Goal: Task Accomplishment & Management: Use online tool/utility

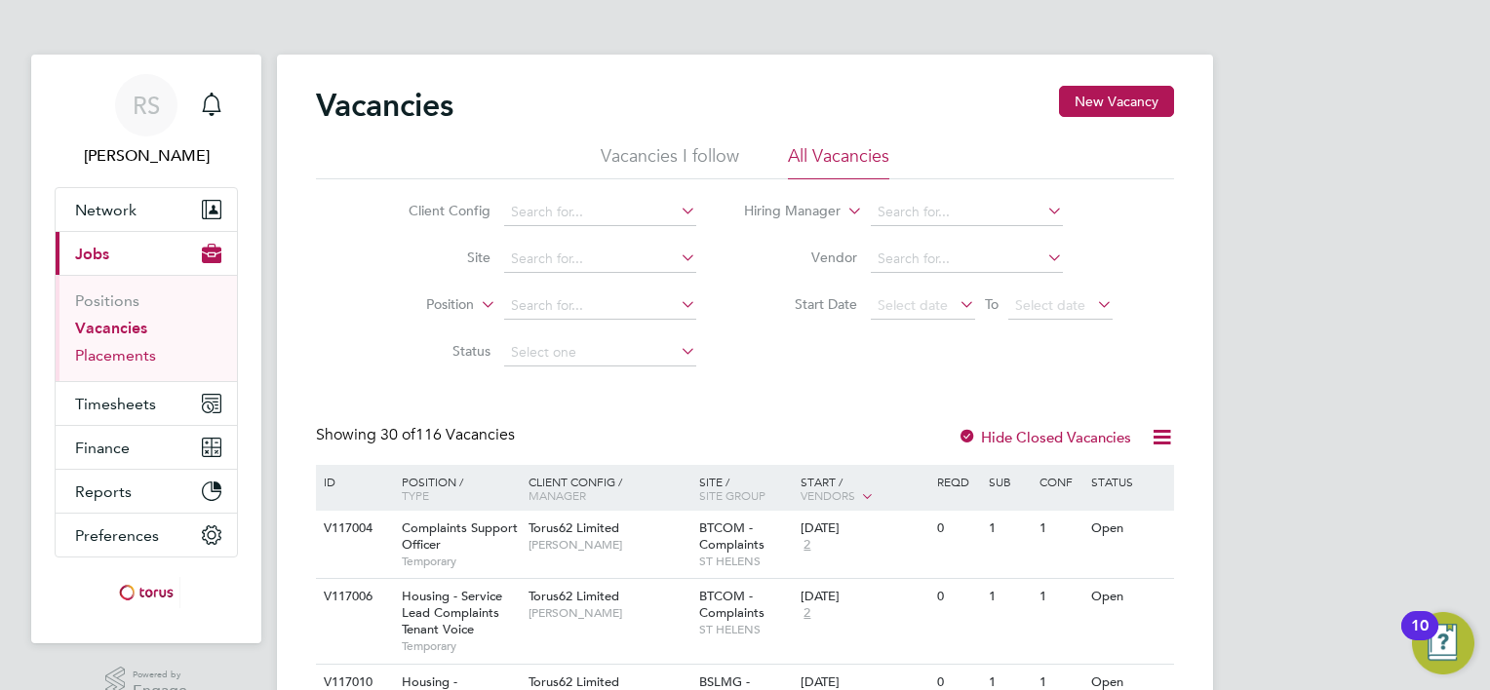
click at [142, 350] on link "Placements" at bounding box center [115, 355] width 81 height 19
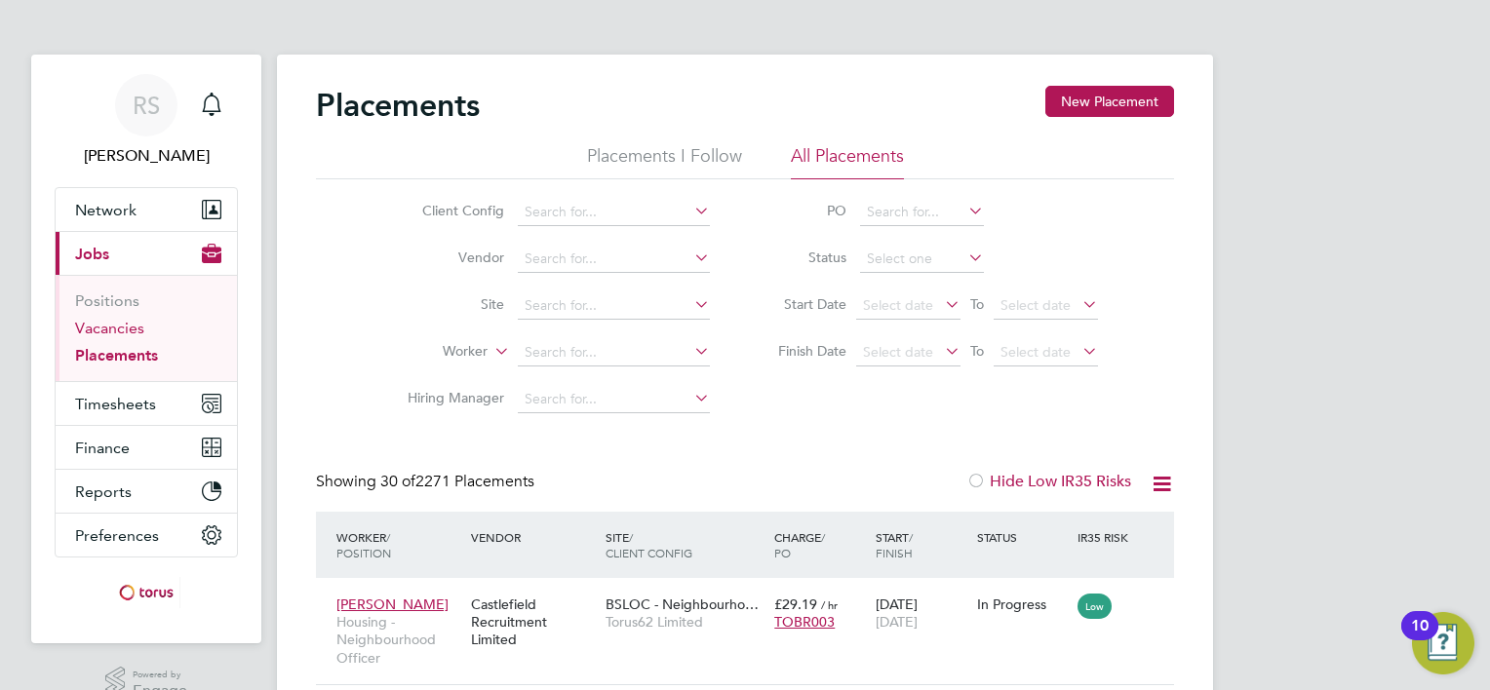
click at [136, 331] on link "Vacancies" at bounding box center [109, 328] width 69 height 19
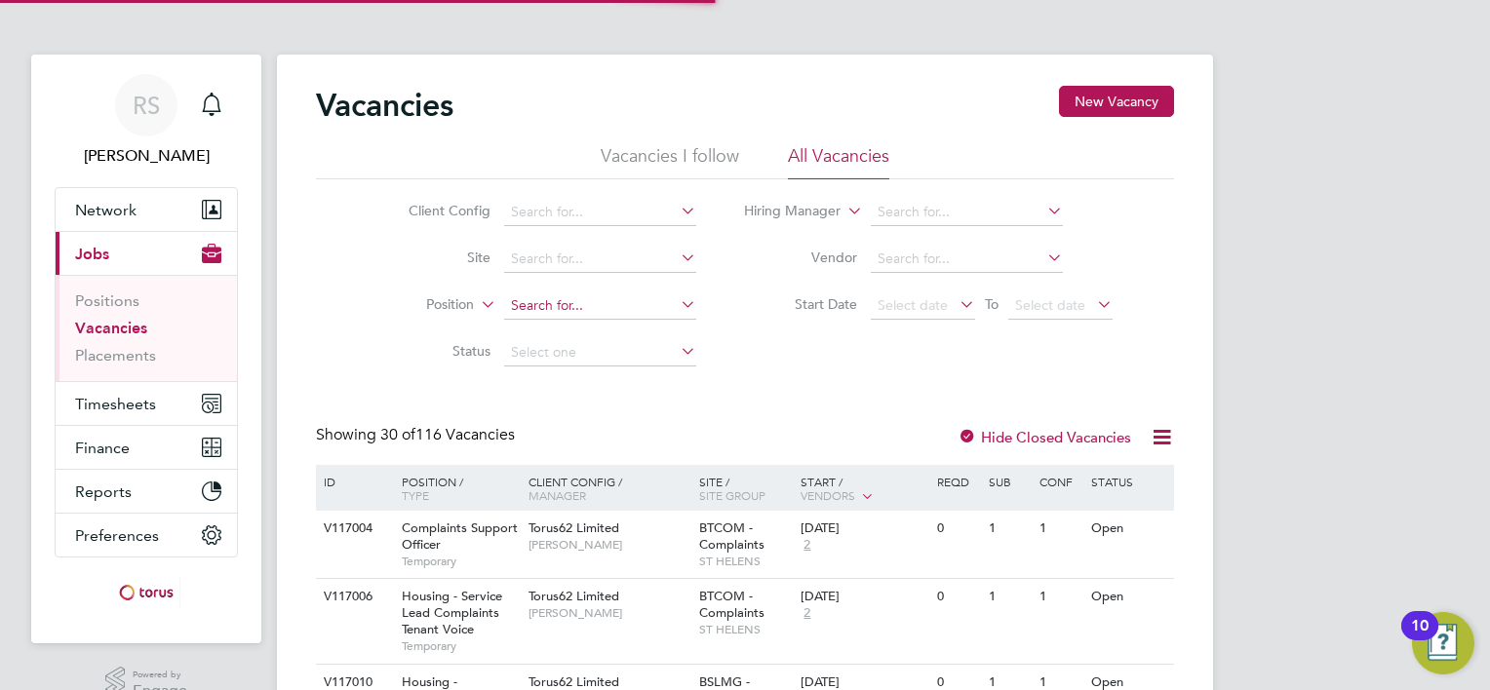
click at [569, 303] on input at bounding box center [600, 305] width 192 height 27
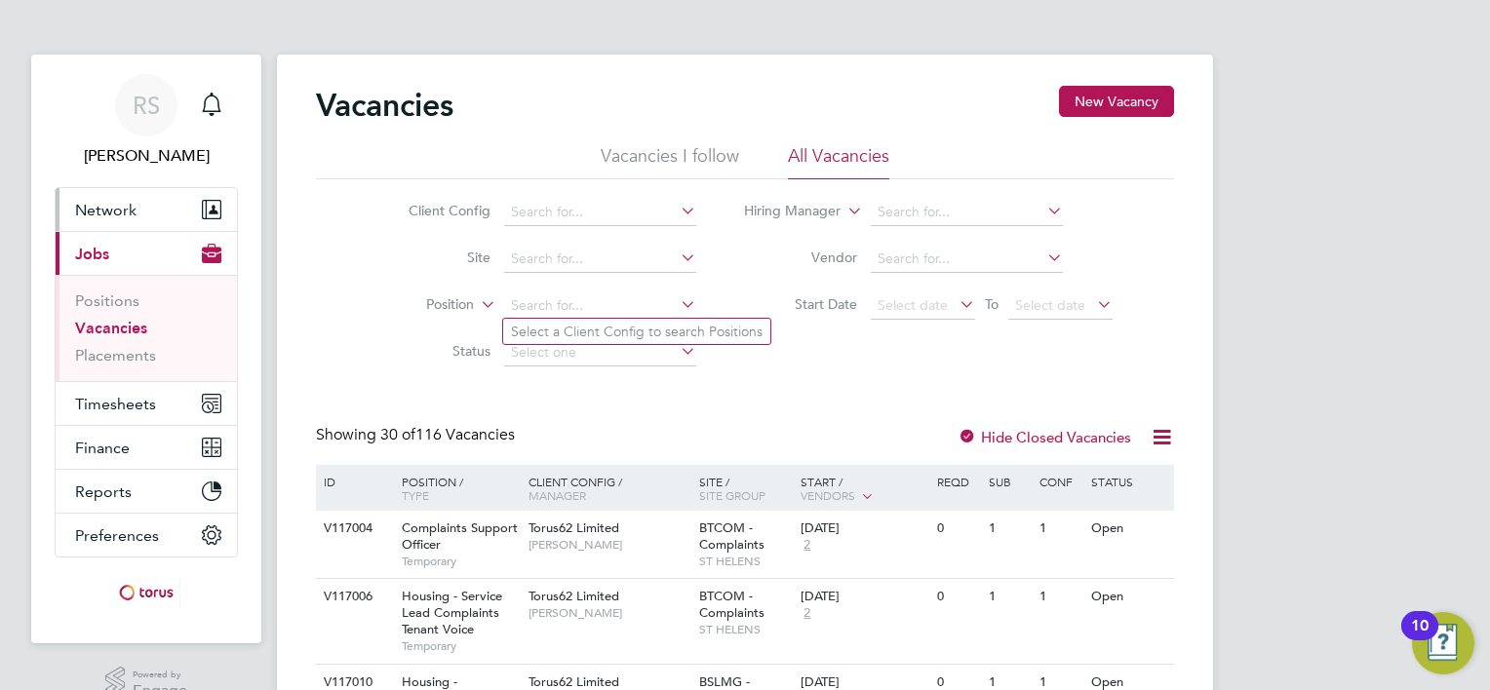
click at [121, 211] on span "Network" at bounding box center [105, 210] width 61 height 19
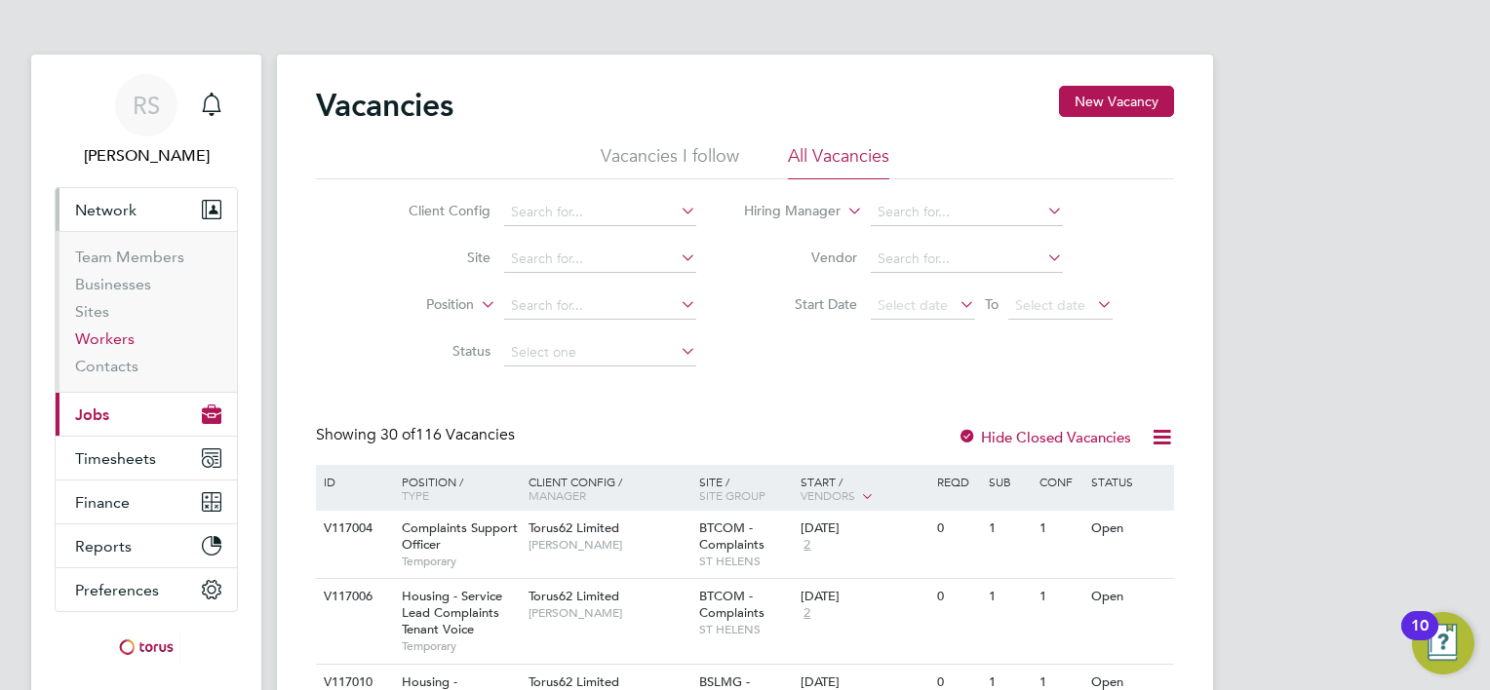
click at [125, 332] on link "Workers" at bounding box center [104, 339] width 59 height 19
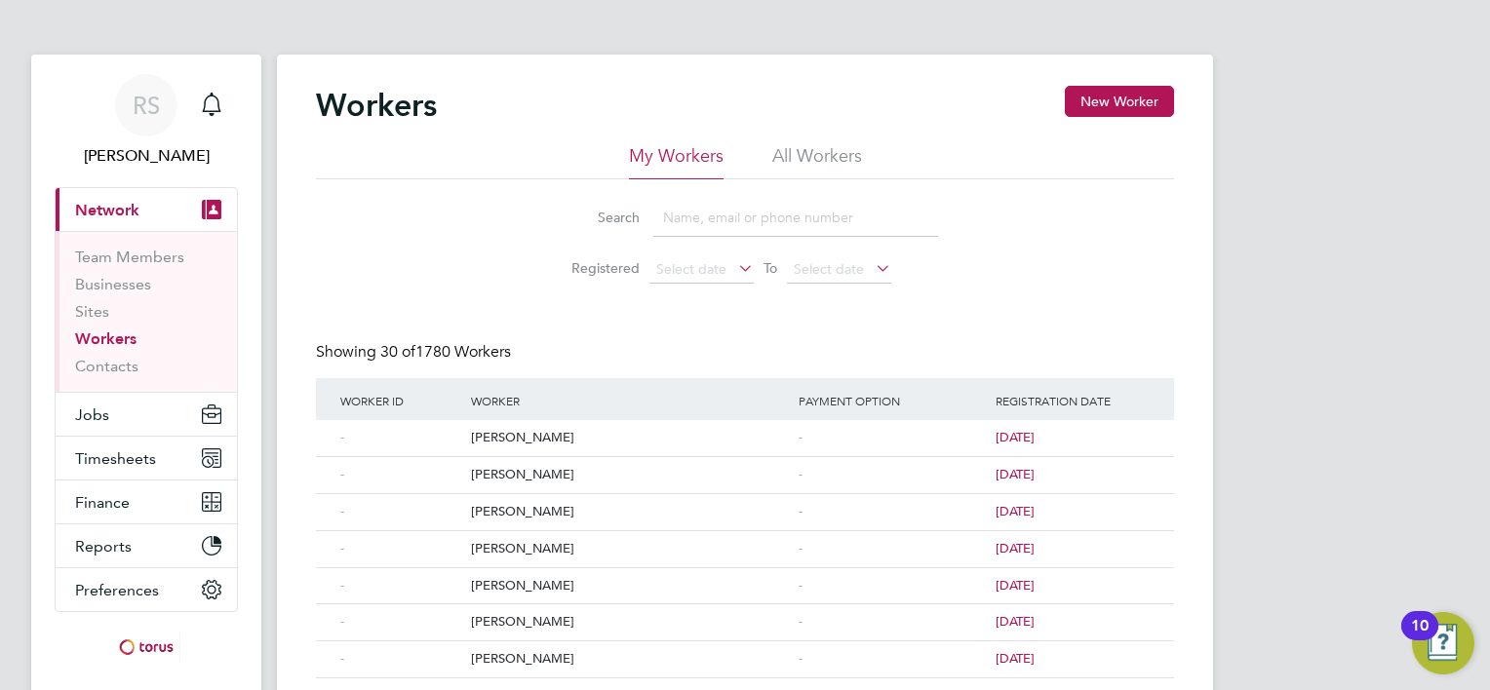
click at [801, 157] on li "All Workers" at bounding box center [817, 161] width 90 height 35
click at [666, 223] on input at bounding box center [795, 218] width 285 height 38
type input "venables"
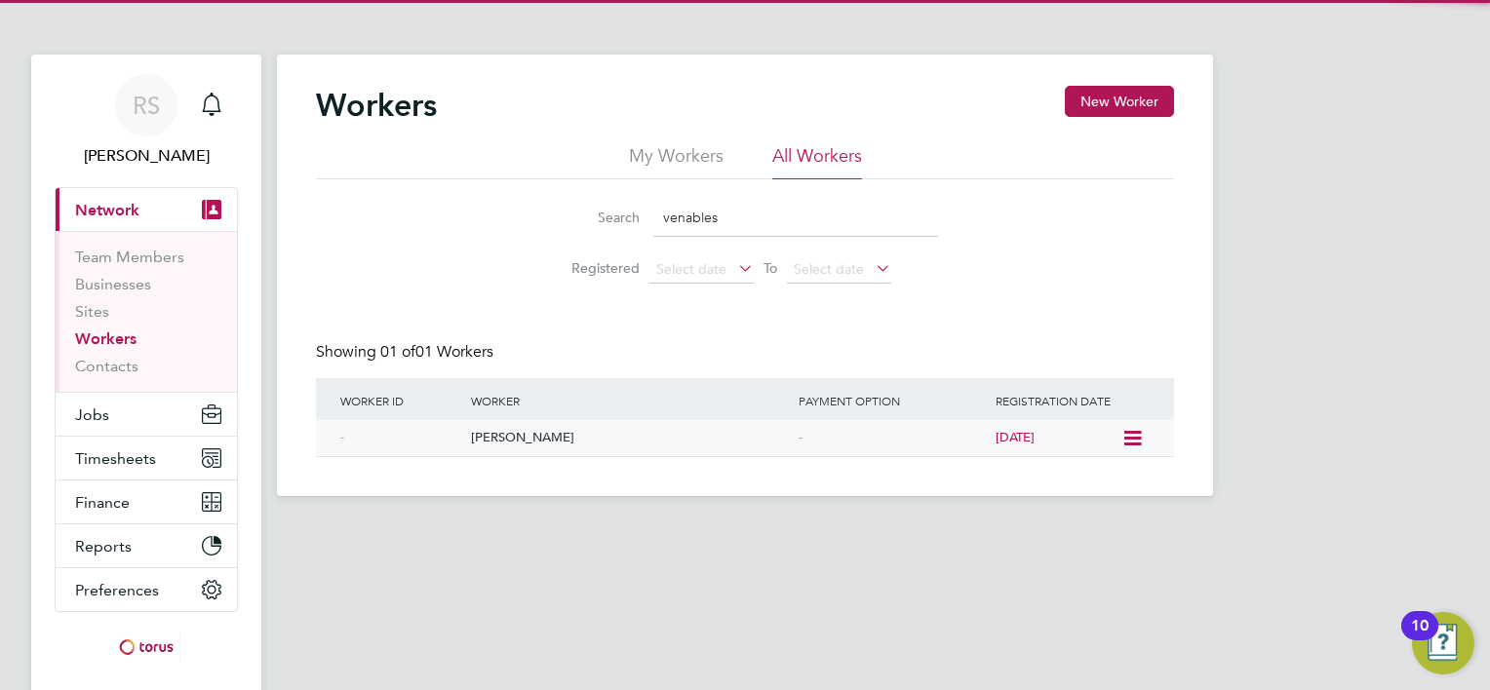
click at [540, 435] on div "[PERSON_NAME]" at bounding box center [630, 438] width 328 height 36
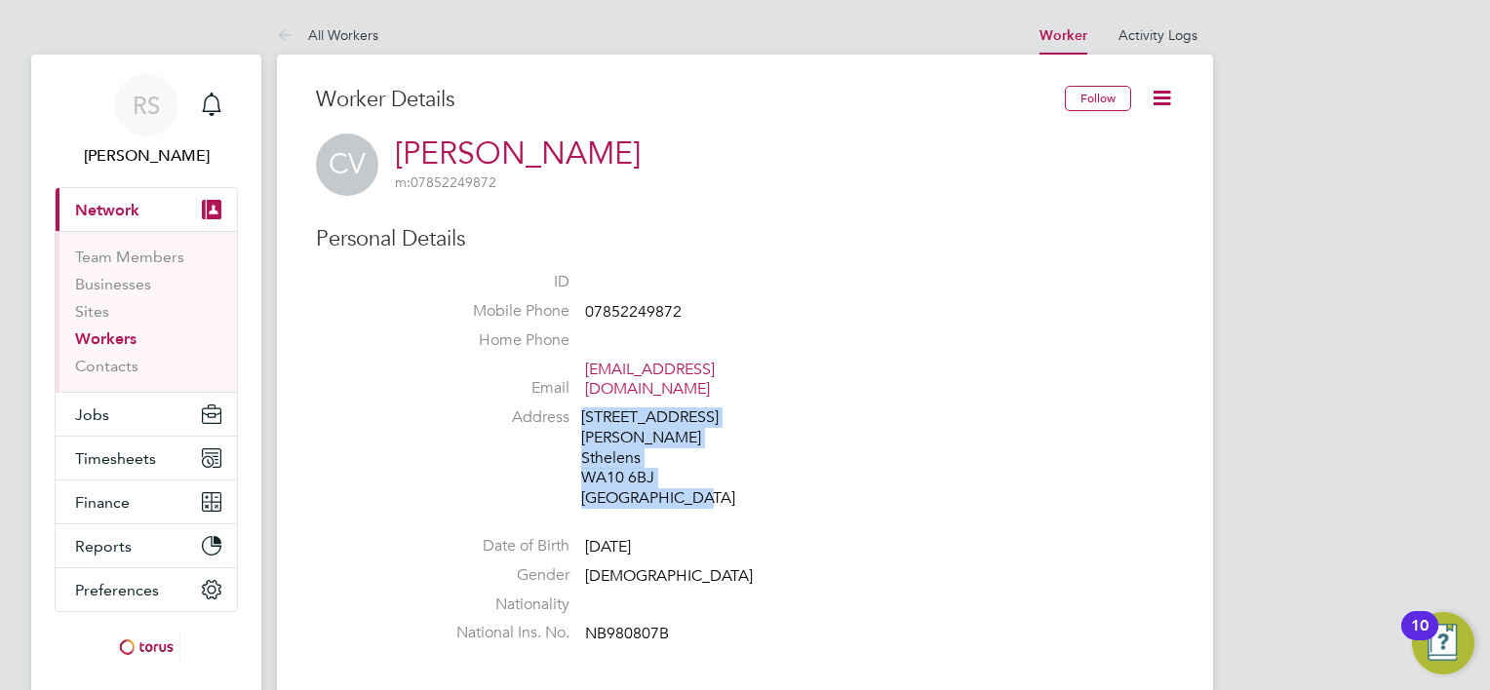
drag, startPoint x: 714, startPoint y: 485, endPoint x: 550, endPoint y: 404, distance: 182.7
click at [550, 408] on li "Address [STREET_ADDRESS][PERSON_NAME]" at bounding box center [803, 461] width 741 height 106
copy div "[STREET_ADDRESS][PERSON_NAME]"
click at [437, 409] on li "Address [STREET_ADDRESS][PERSON_NAME]" at bounding box center [803, 461] width 741 height 106
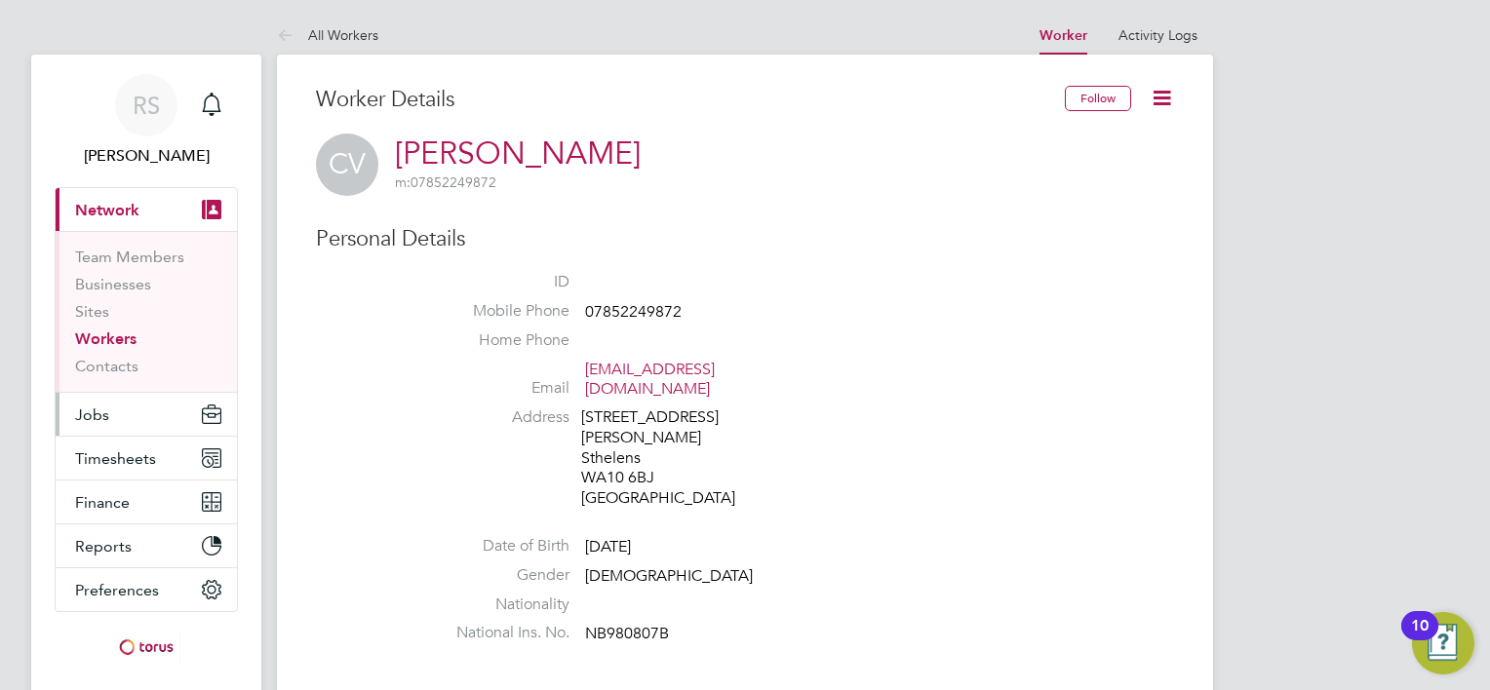
click at [119, 396] on button "Jobs" at bounding box center [146, 414] width 181 height 43
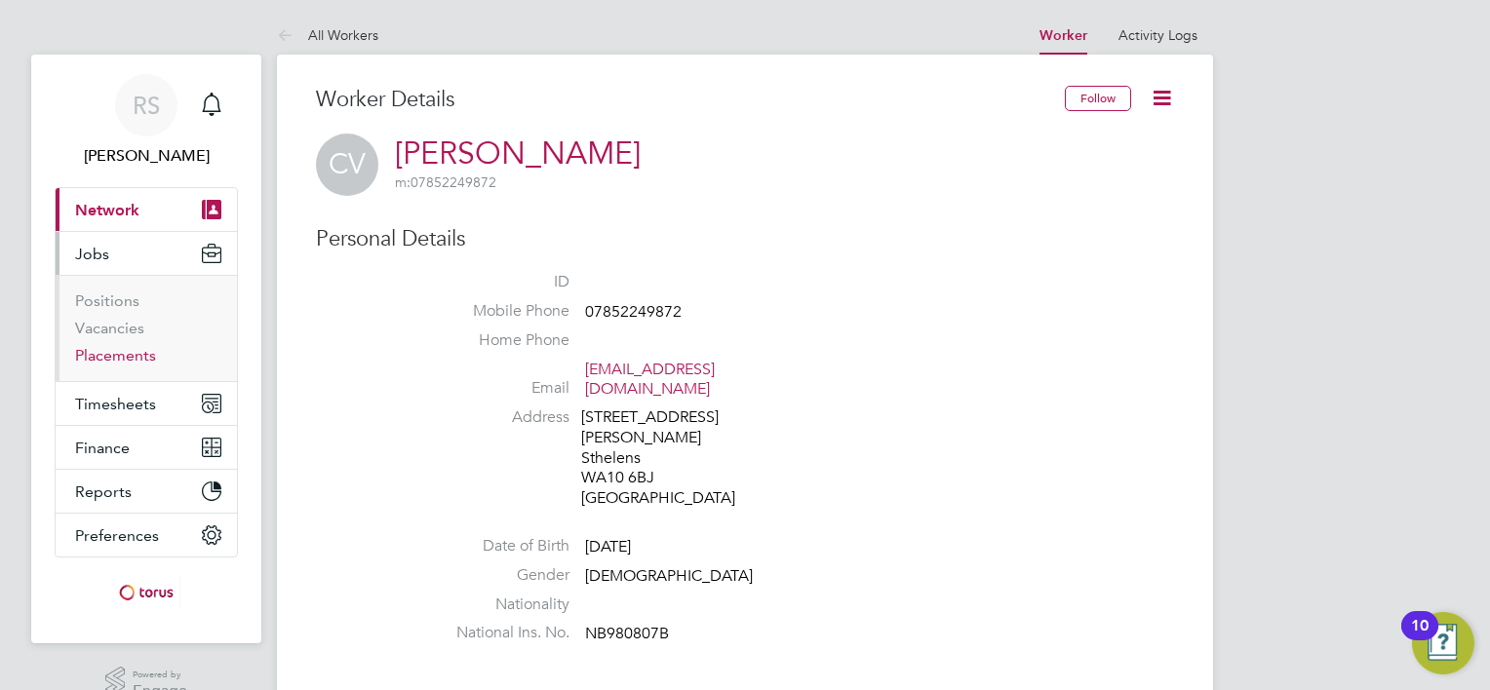
click at [129, 353] on link "Placements" at bounding box center [115, 355] width 81 height 19
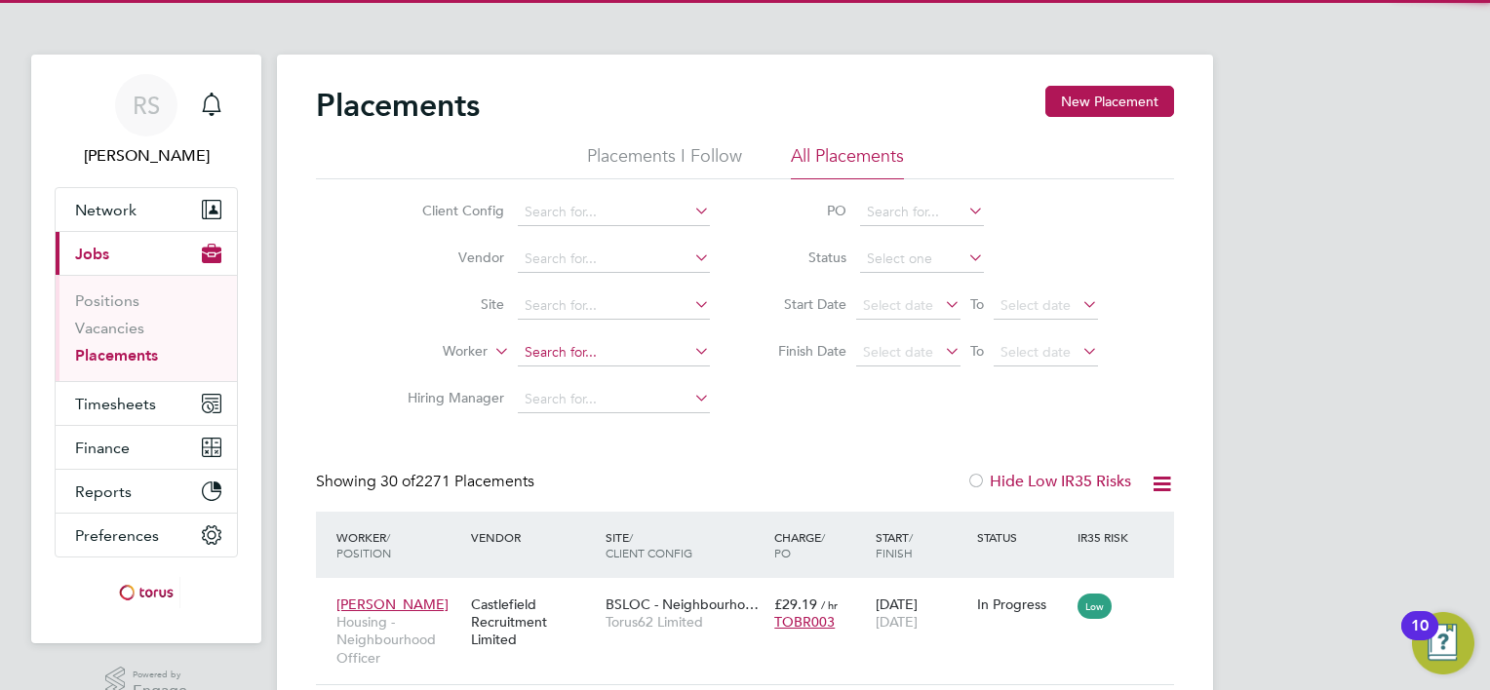
click at [562, 354] on input at bounding box center [614, 352] width 192 height 27
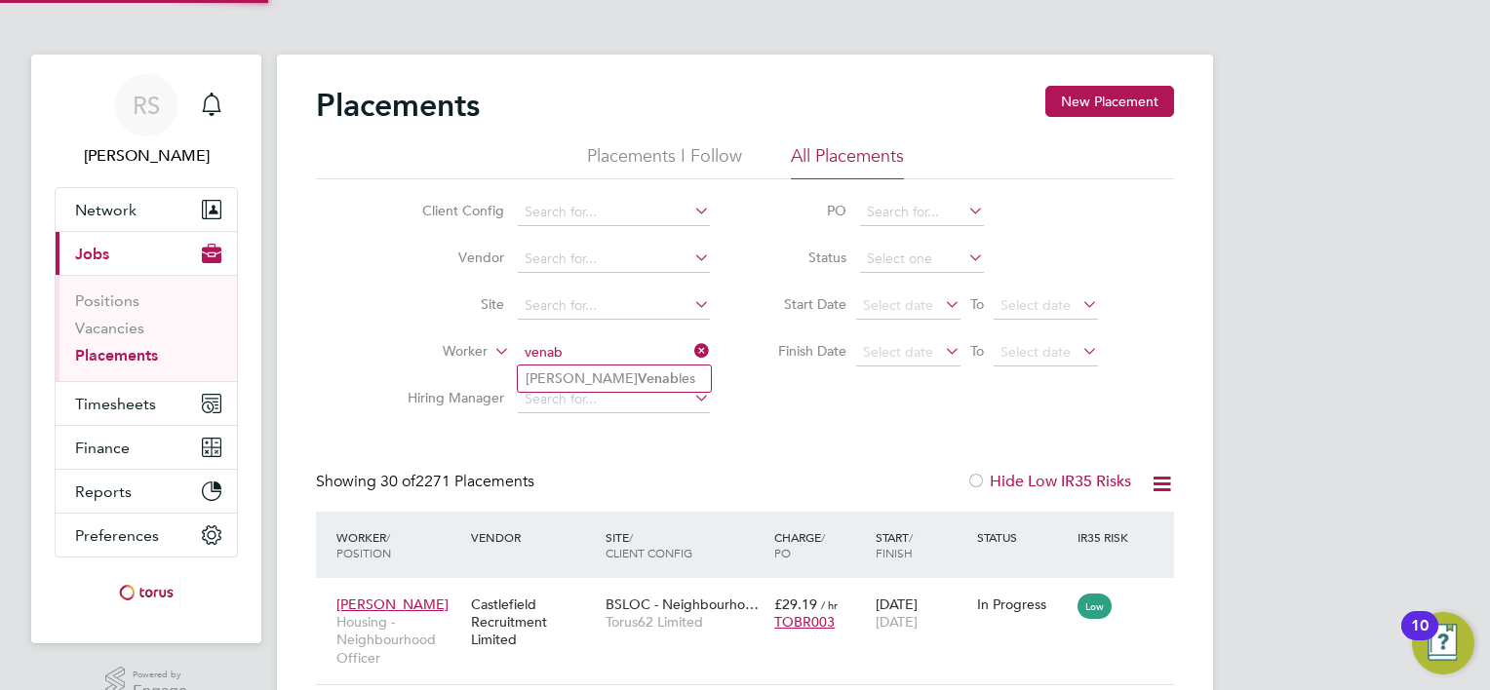
click at [573, 379] on li "[PERSON_NAME] les" at bounding box center [614, 379] width 193 height 26
type input "[PERSON_NAME]"
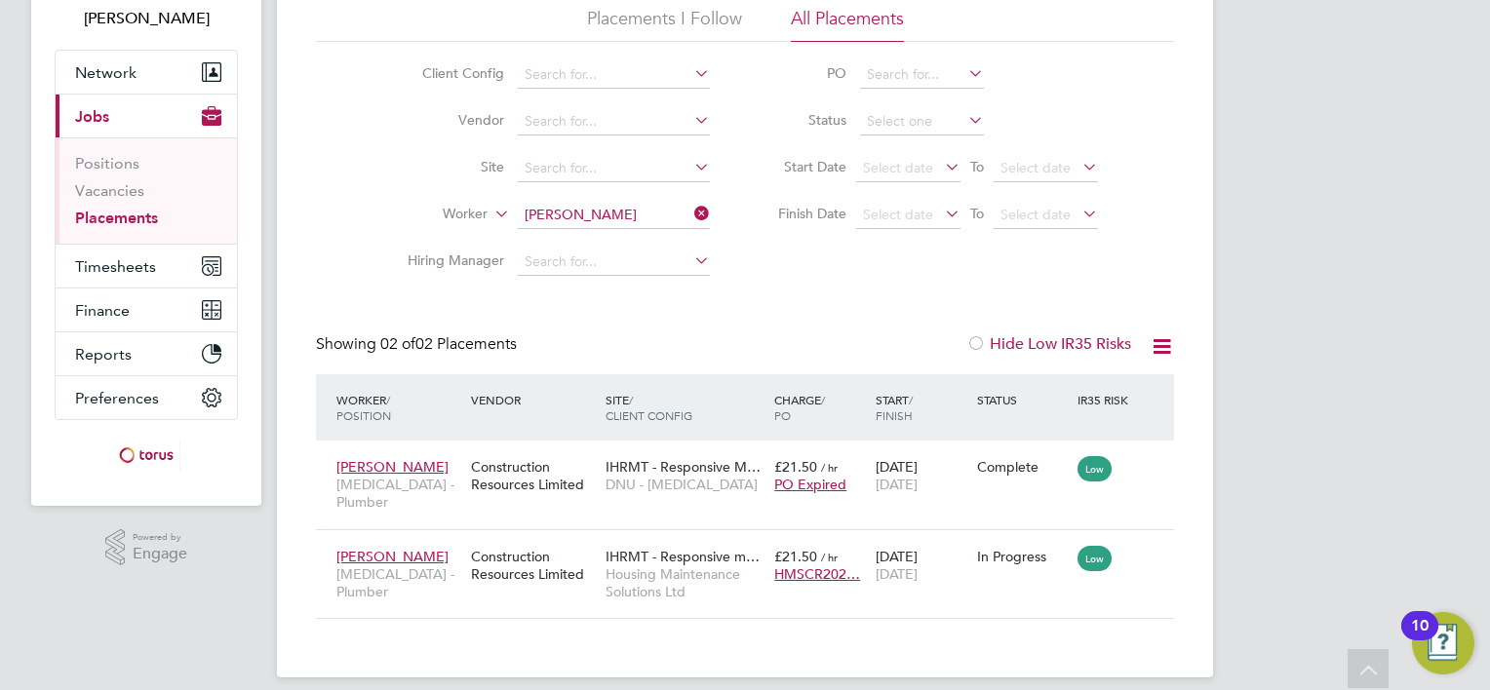
click at [372, 182] on li "Site" at bounding box center [551, 168] width 367 height 47
